Goal: Contribute content: Contribute content

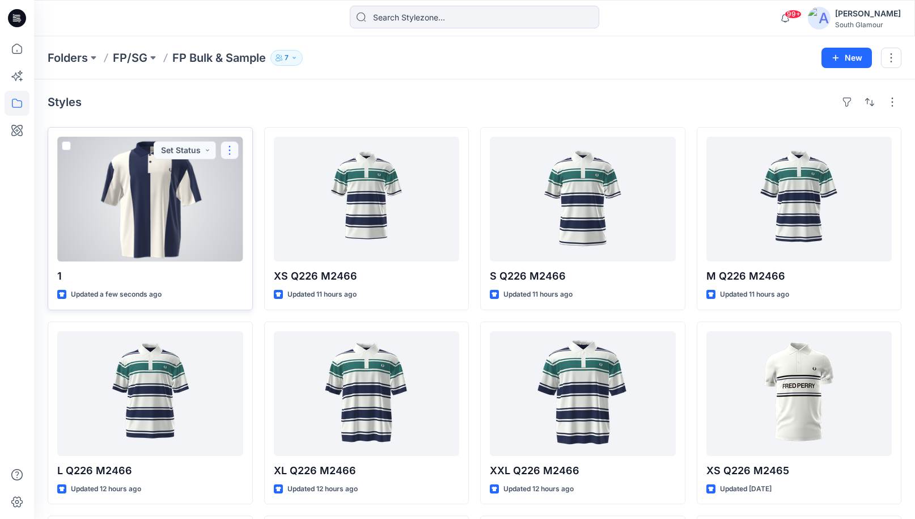
click at [234, 153] on button "button" at bounding box center [230, 150] width 18 height 18
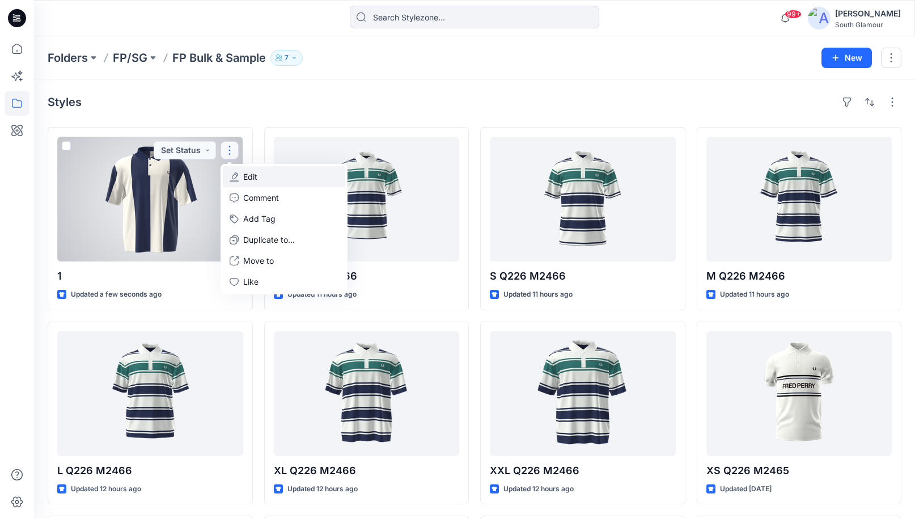
click at [237, 175] on icon "button" at bounding box center [234, 176] width 9 height 9
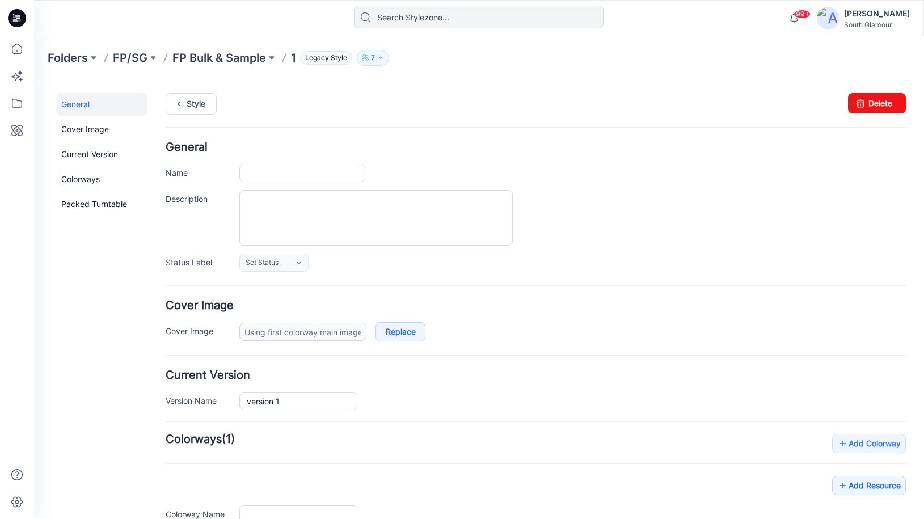
type input "1"
type input "Colorway 1"
type input "turntable-23-09-2025-02:54:23"
drag, startPoint x: 249, startPoint y: 174, endPoint x: 241, endPoint y: 173, distance: 8.6
click at [241, 173] on input "1" at bounding box center [302, 173] width 126 height 18
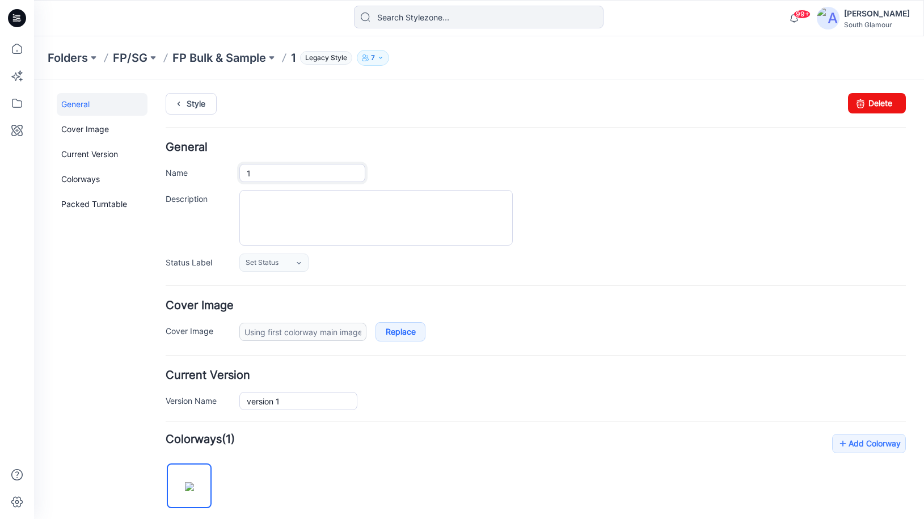
paste input "Q226 M2462"
click at [246, 175] on input "Q226 M2462" at bounding box center [302, 173] width 126 height 18
type input "XXXL Q226 M2462"
click at [518, 317] on div "Cover Image Cover Image Using first colorway main image Cancel Replace Reset" at bounding box center [536, 320] width 740 height 41
click at [187, 104] on link "Style" at bounding box center [191, 104] width 51 height 22
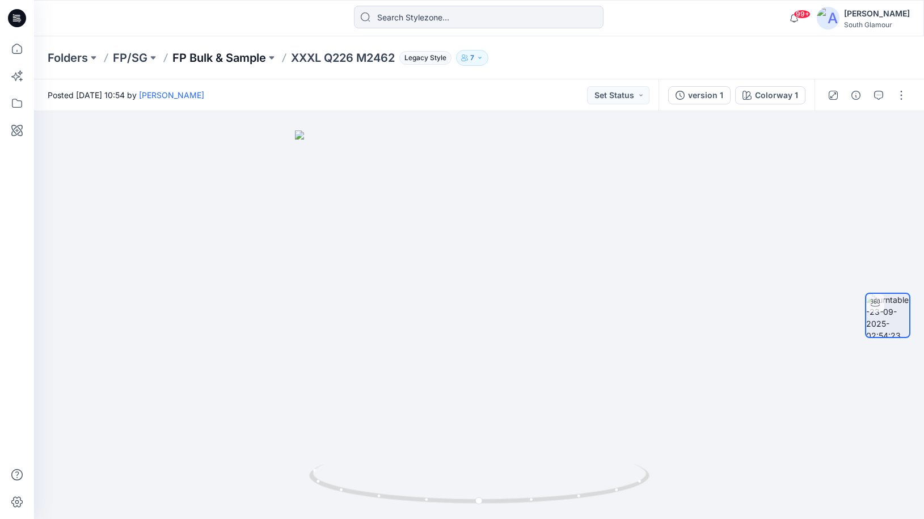
click at [241, 59] on p "FP Bulk & Sample" at bounding box center [219, 58] width 94 height 16
